Goal: Information Seeking & Learning: Check status

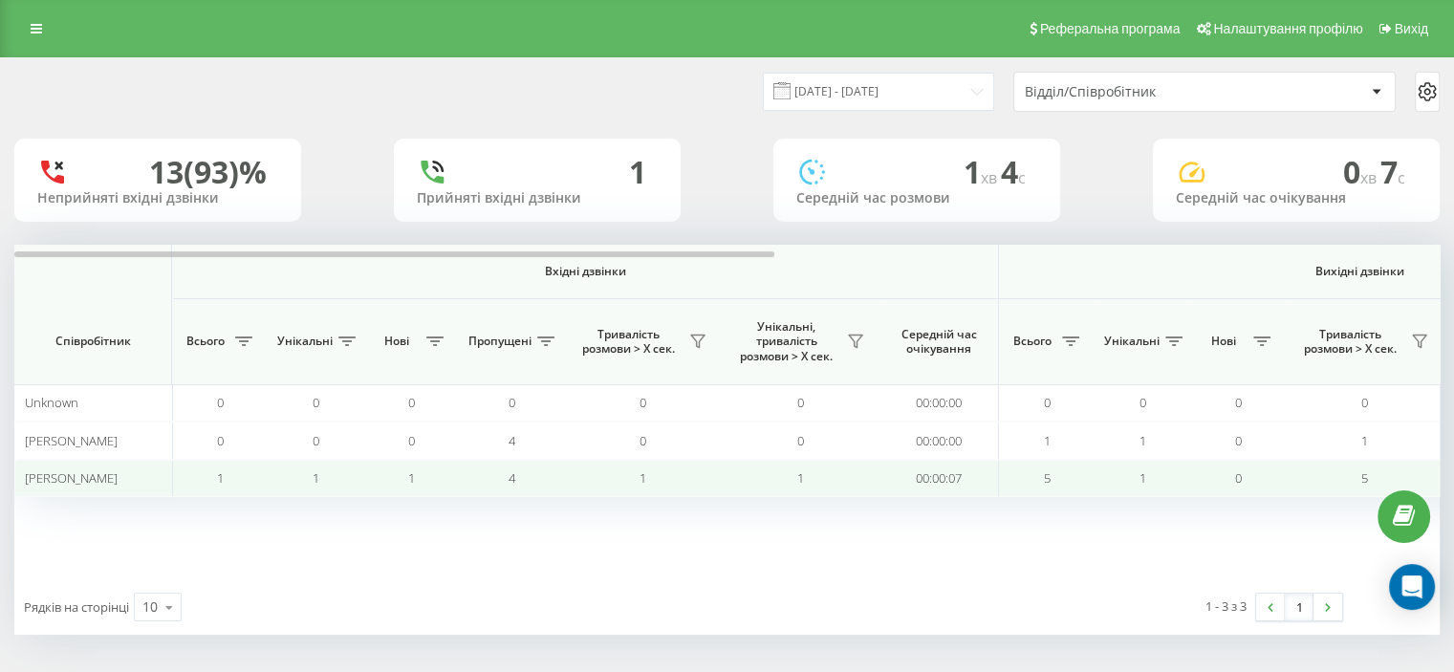
click at [896, 473] on td "00:00:07" at bounding box center [938, 478] width 119 height 37
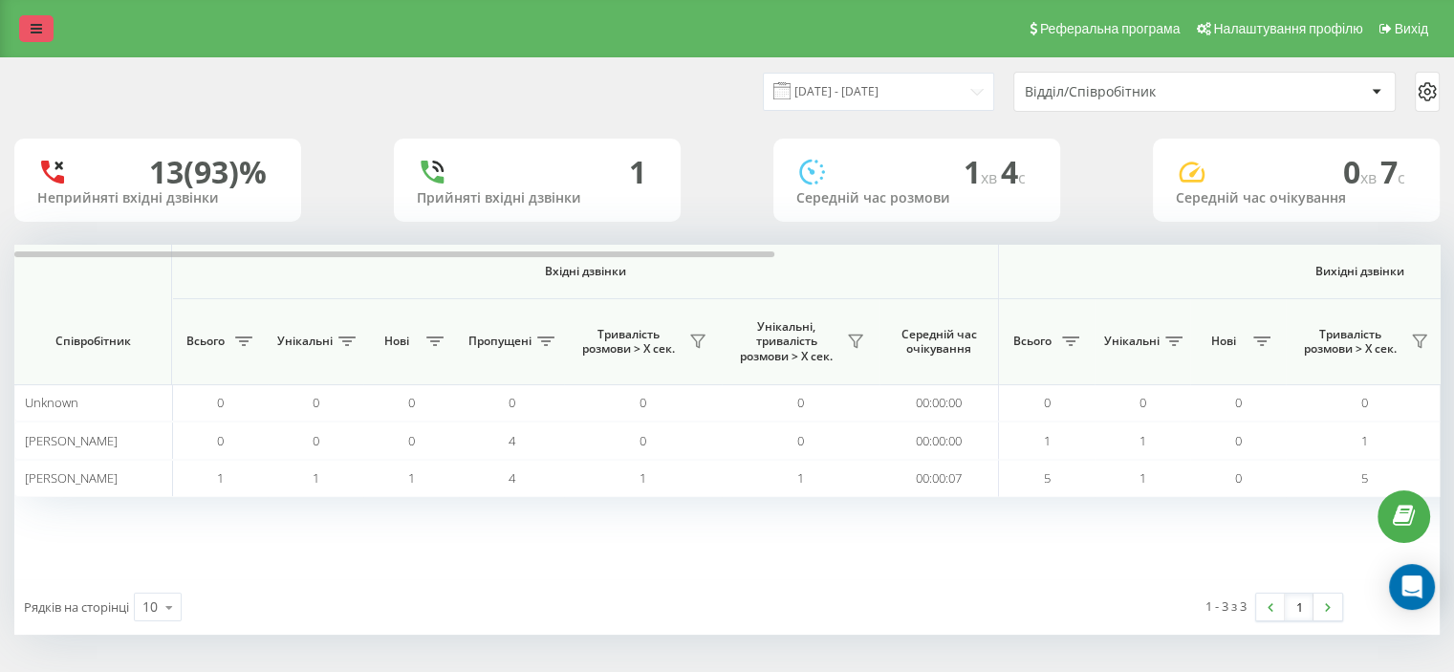
click at [42, 31] on link at bounding box center [36, 28] width 34 height 27
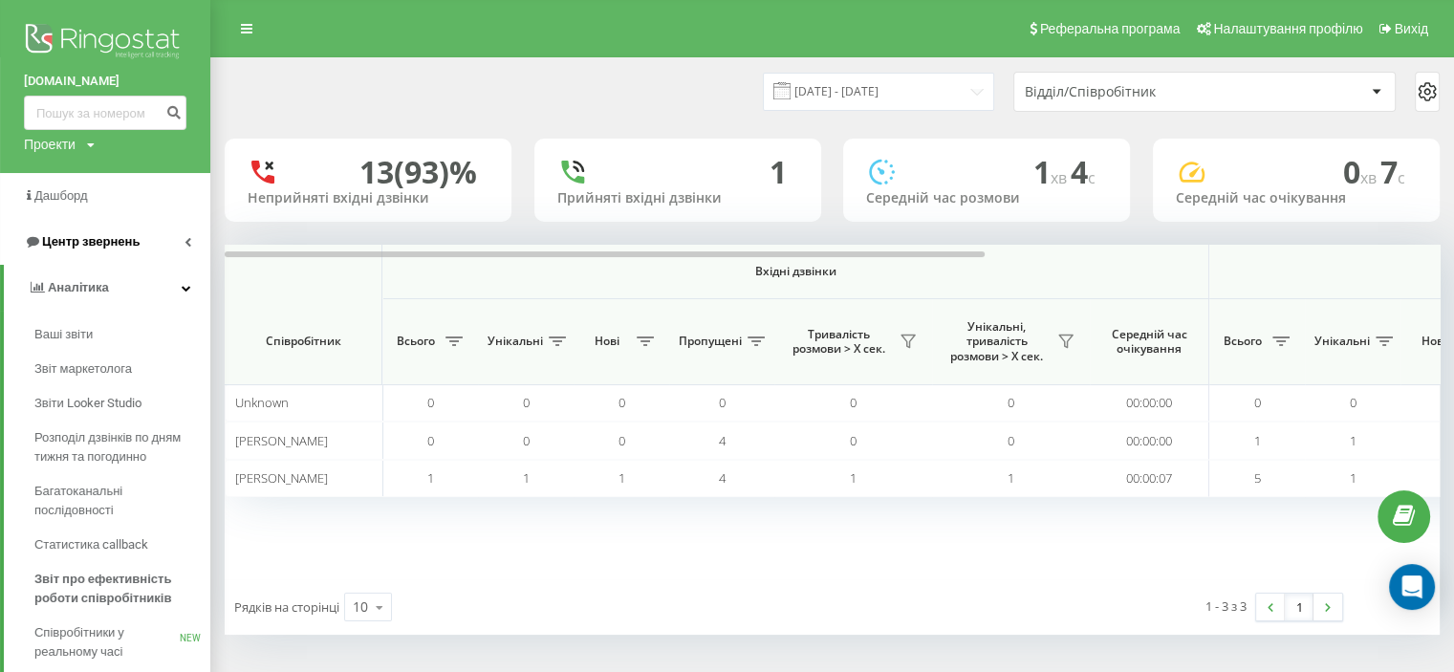
click at [112, 240] on span "Центр звернень" at bounding box center [91, 241] width 98 height 14
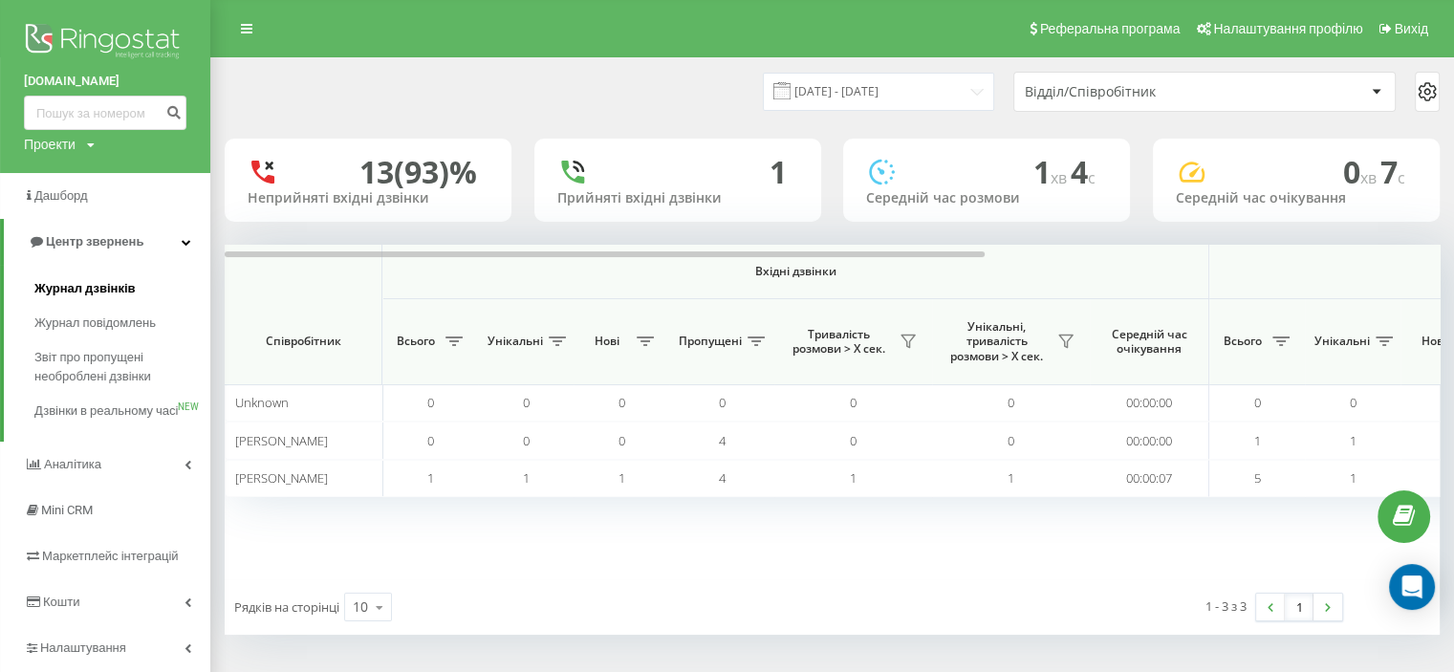
click at [84, 285] on span "Журнал дзвінків" at bounding box center [84, 288] width 101 height 19
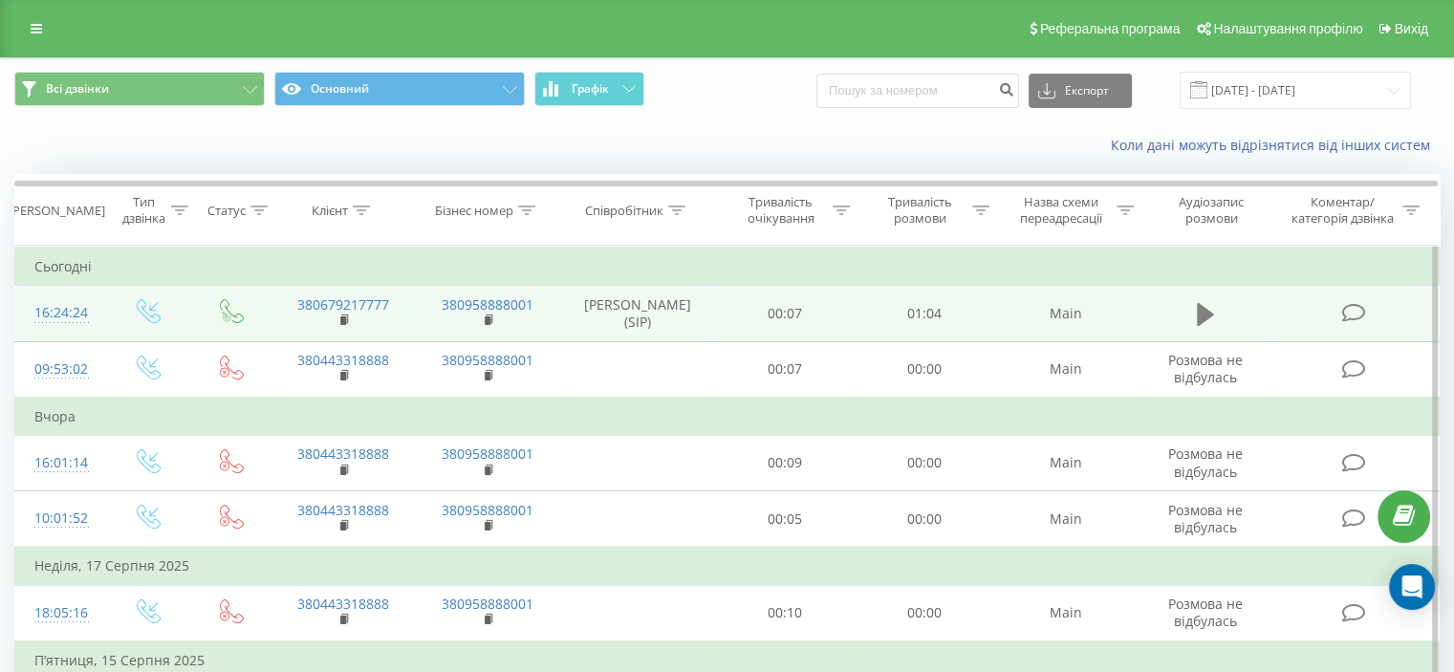
click at [1201, 310] on icon at bounding box center [1205, 314] width 17 height 23
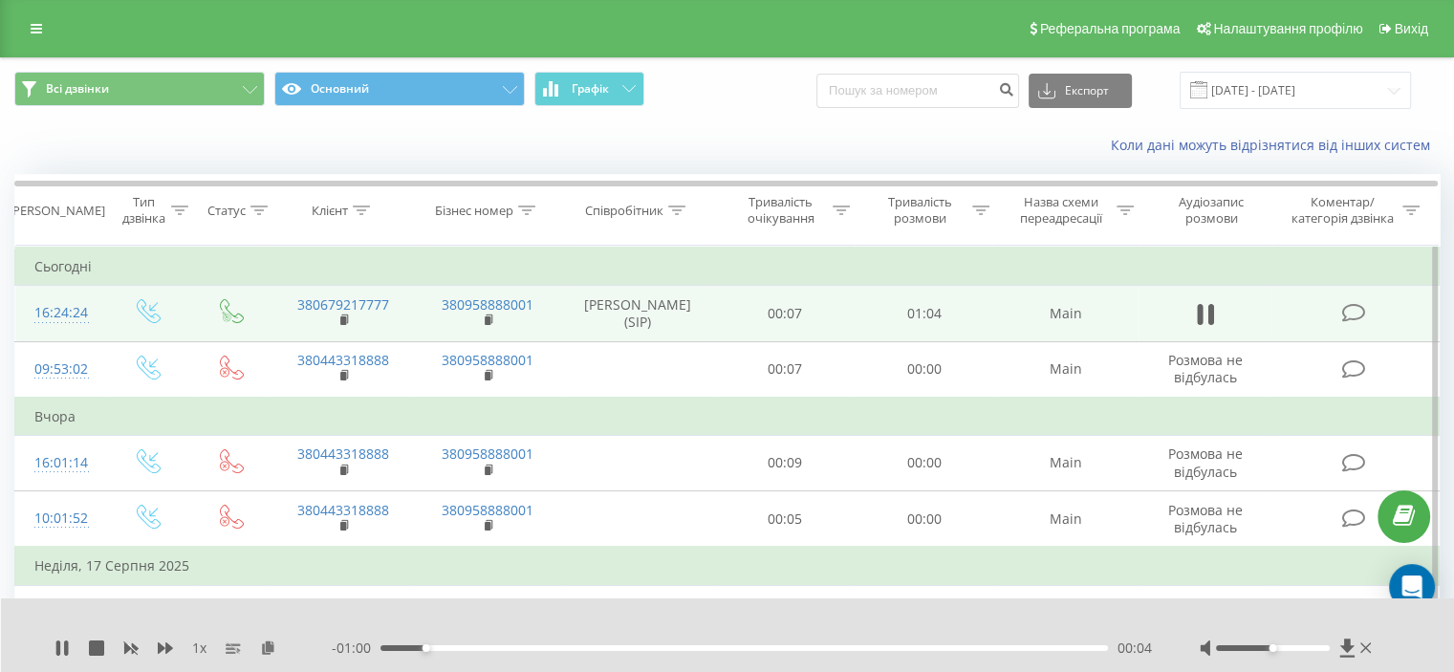
click at [1297, 553] on td "Неділя, 17 Серпня 2025" at bounding box center [727, 566] width 1424 height 38
click at [1294, 646] on div at bounding box center [1273, 648] width 114 height 6
click at [1315, 642] on div at bounding box center [1288, 648] width 176 height 19
click at [1318, 642] on div at bounding box center [1288, 648] width 176 height 19
click at [1318, 649] on div at bounding box center [1273, 648] width 114 height 6
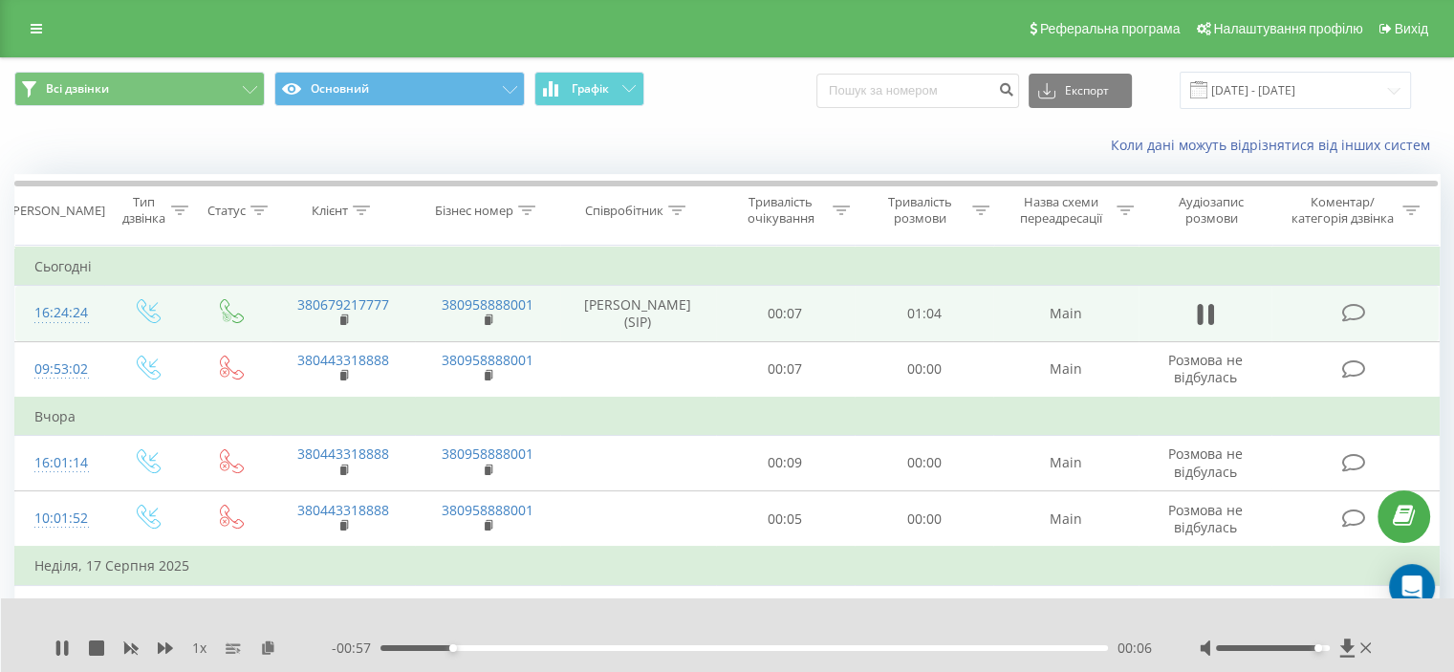
click at [1319, 649] on div "Accessibility label" at bounding box center [1318, 648] width 8 height 8
click at [1326, 649] on div at bounding box center [1273, 648] width 114 height 6
click at [994, 618] on div at bounding box center [714, 623] width 1057 height 21
drag, startPoint x: 731, startPoint y: 645, endPoint x: 329, endPoint y: 666, distance: 403.0
click at [329, 666] on div "1 x - 01:02 00:01 00:01" at bounding box center [728, 635] width 1454 height 74
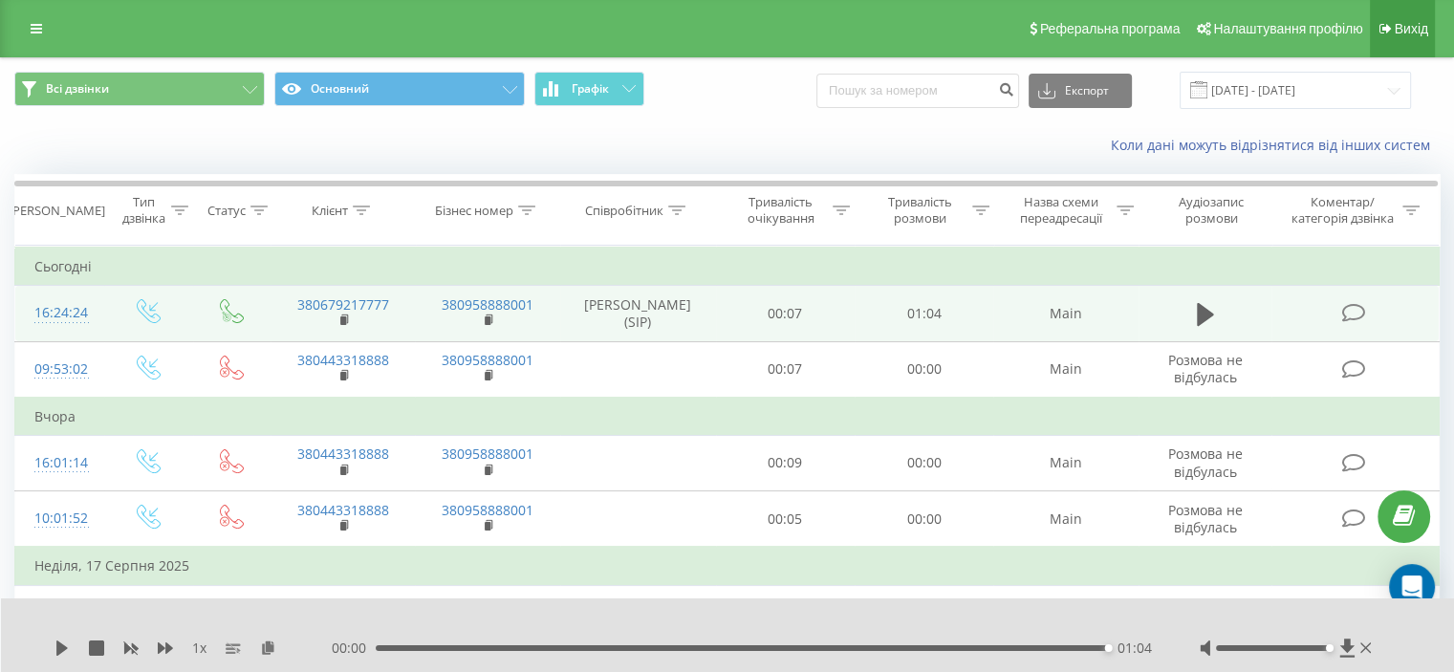
click at [1396, 33] on span "Вихід" at bounding box center [1411, 28] width 33 height 15
